Goal: Book appointment/travel/reservation

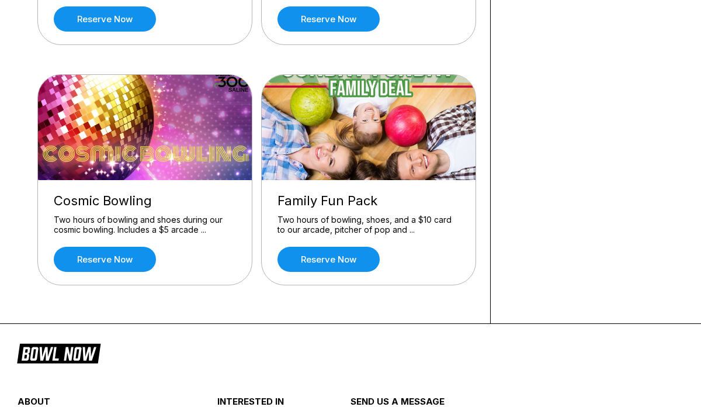
scroll to position [293, 0]
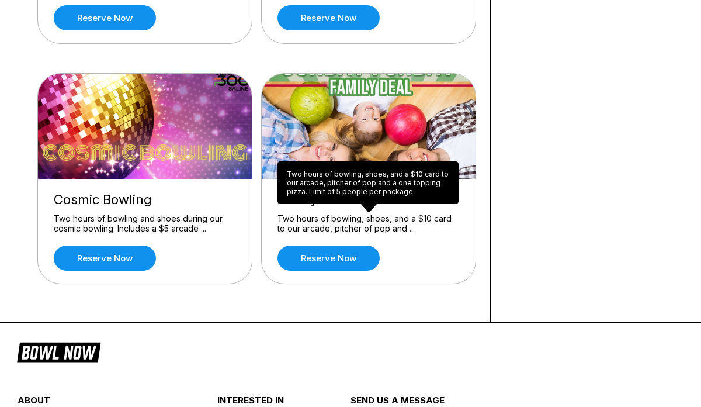
click at [354, 187] on div "Two hours of bowling, shoes, and a $10 card to our arcade, pitcher of pop and a…" at bounding box center [368, 182] width 181 height 43
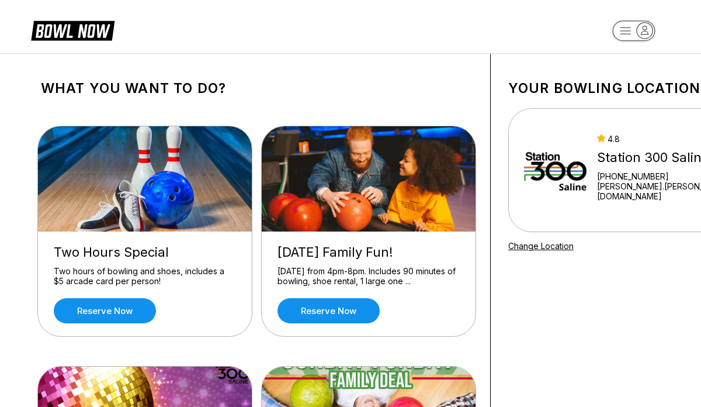
scroll to position [0, 0]
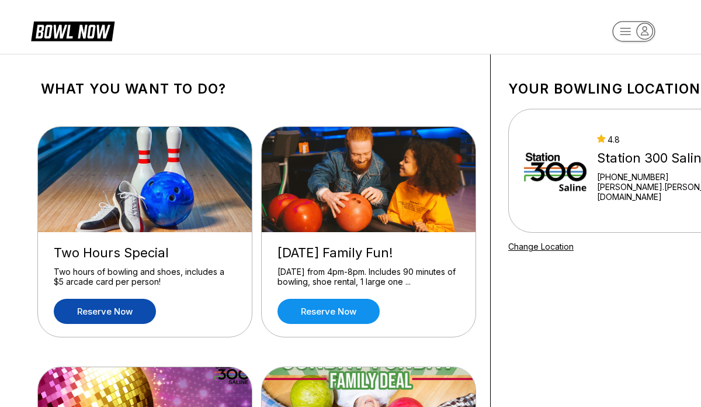
click at [115, 317] on link "Reserve now" at bounding box center [105, 311] width 102 height 25
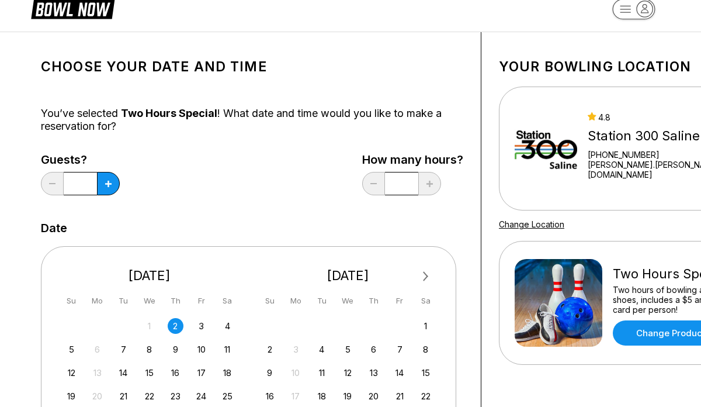
scroll to position [29, 0]
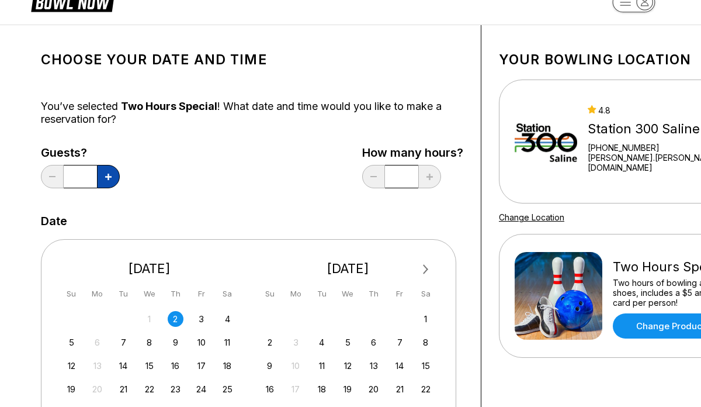
click at [109, 175] on icon at bounding box center [108, 177] width 6 height 6
type input "*"
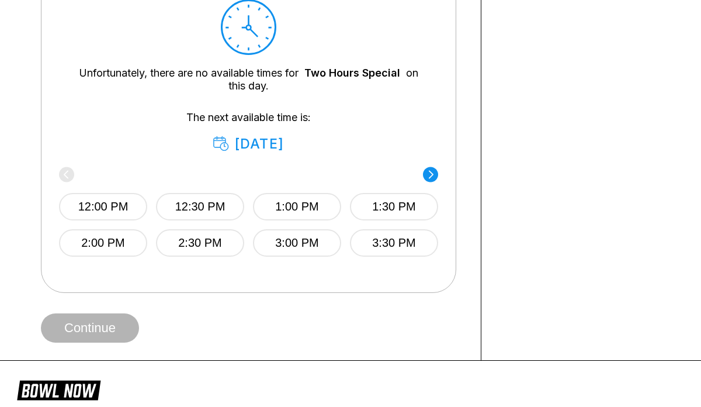
scroll to position [627, 0]
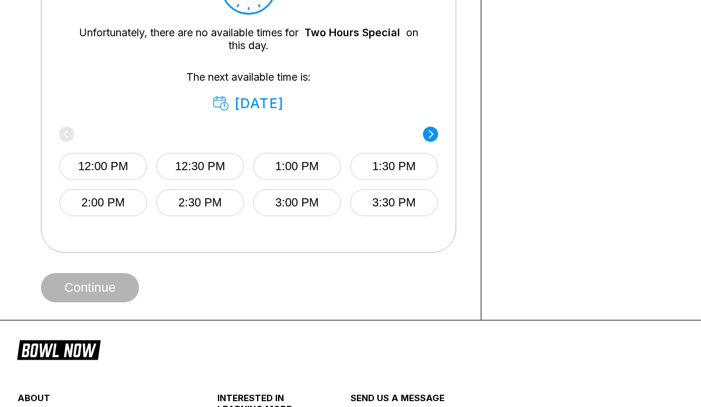
click at [429, 138] on circle at bounding box center [430, 133] width 15 height 15
click at [429, 138] on div "4:00 PM 4:30 PM 5:00 PM 5:30 PM 6:00 PM 6:30 PM 7:00 PM" at bounding box center [248, 172] width 379 height 87
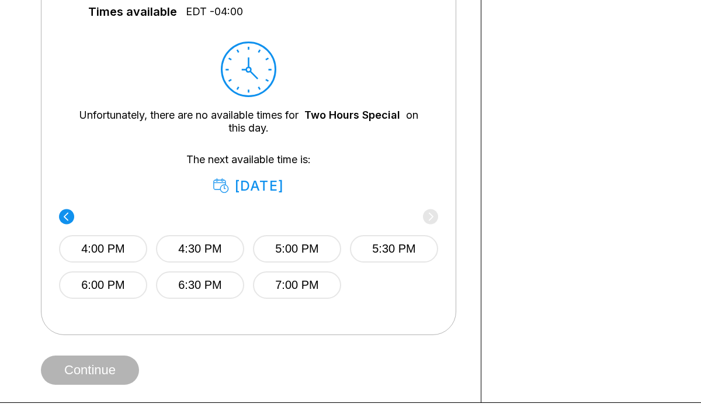
scroll to position [506, 0]
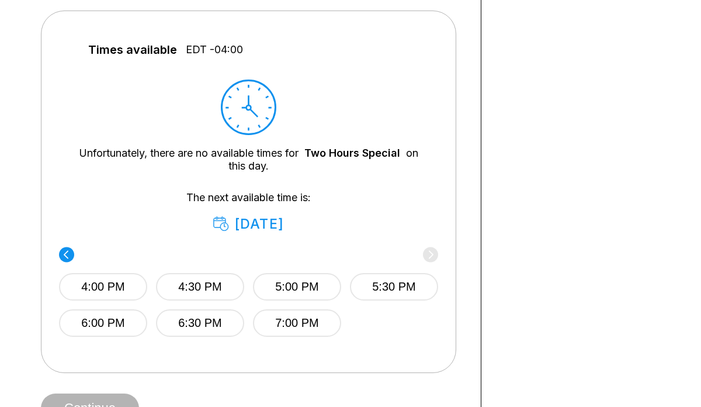
click at [64, 247] on circle at bounding box center [66, 254] width 15 height 15
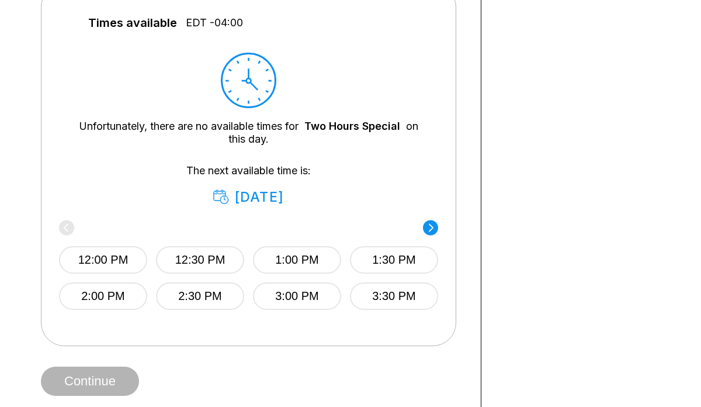
scroll to position [533, 0]
click at [261, 202] on div "[DATE]" at bounding box center [248, 197] width 71 height 16
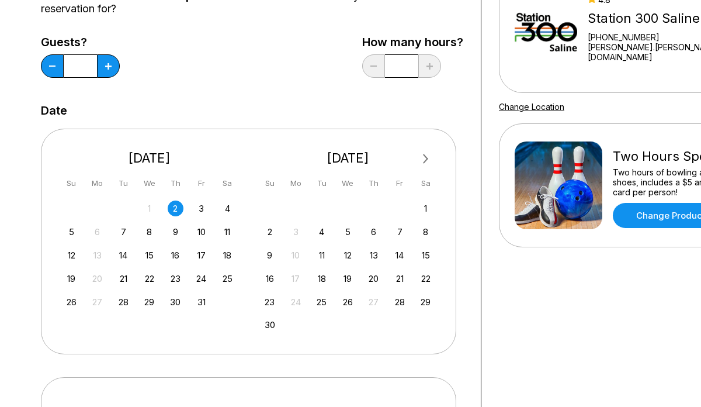
scroll to position [139, 0]
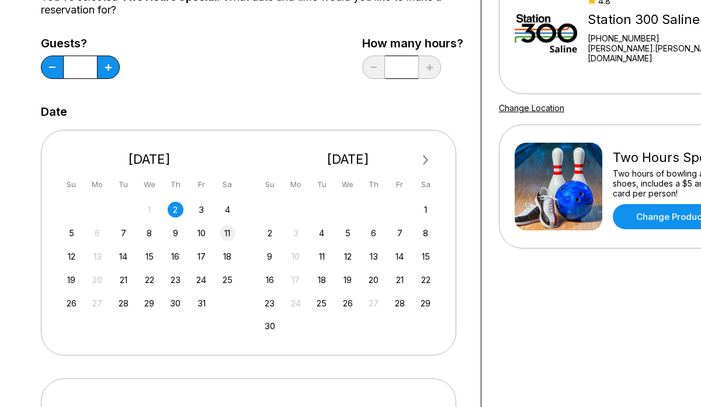
click at [229, 233] on div "11" at bounding box center [228, 233] width 16 height 16
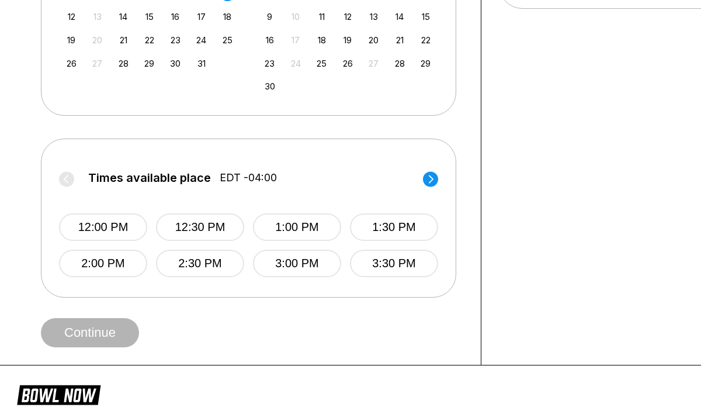
scroll to position [380, 0]
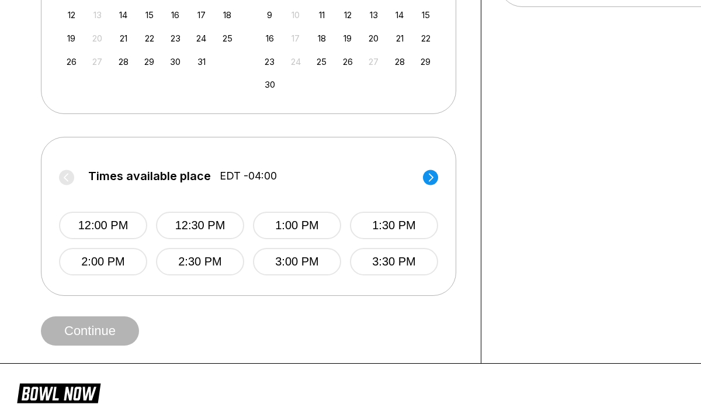
click at [426, 181] on circle at bounding box center [430, 177] width 15 height 15
click at [426, 181] on label "Times available place EDT -04:00" at bounding box center [249, 179] width 379 height 19
click at [323, 257] on button "7:00 PM" at bounding box center [297, 261] width 88 height 27
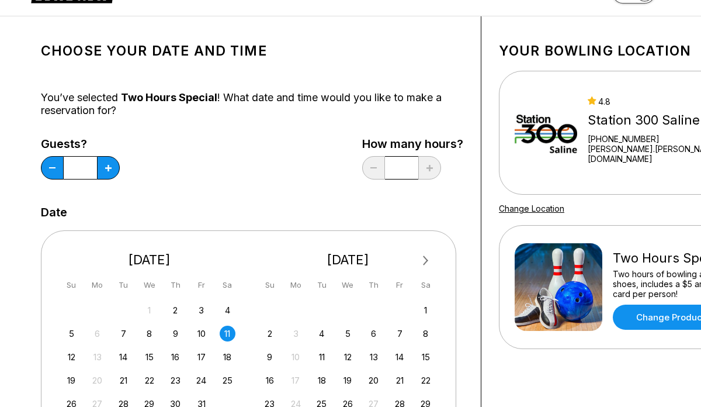
scroll to position [0, 0]
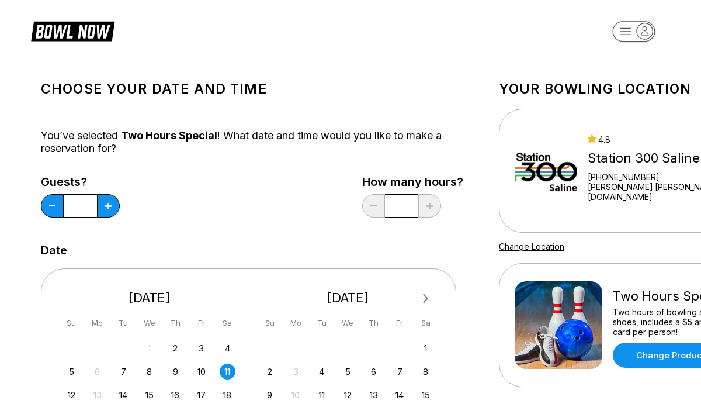
click at [644, 34] on icon "button" at bounding box center [645, 31] width 16 height 16
click at [106, 34] on icon at bounding box center [82, 31] width 57 height 13
